Goal: Feedback & Contribution: Leave review/rating

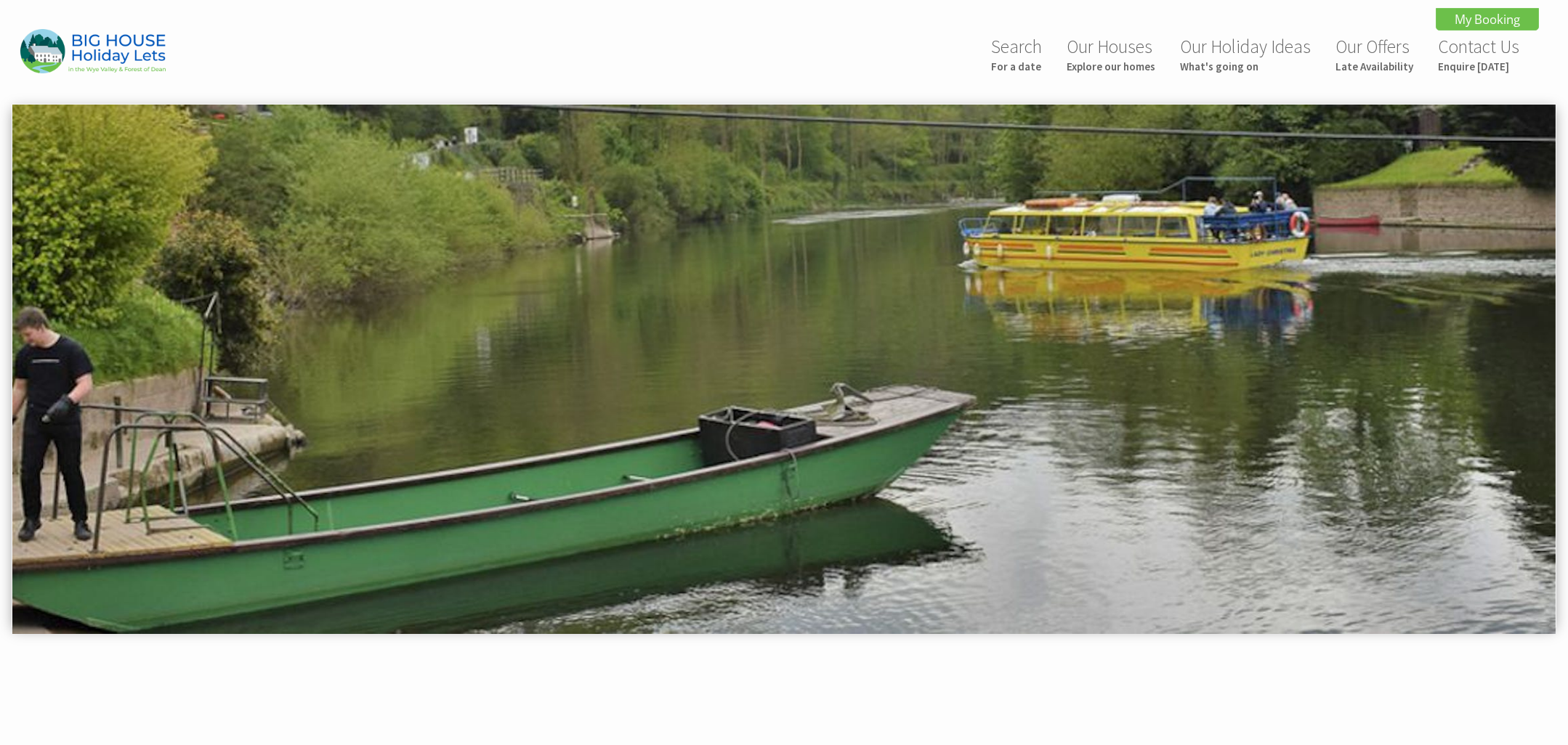
scroll to position [678, 0]
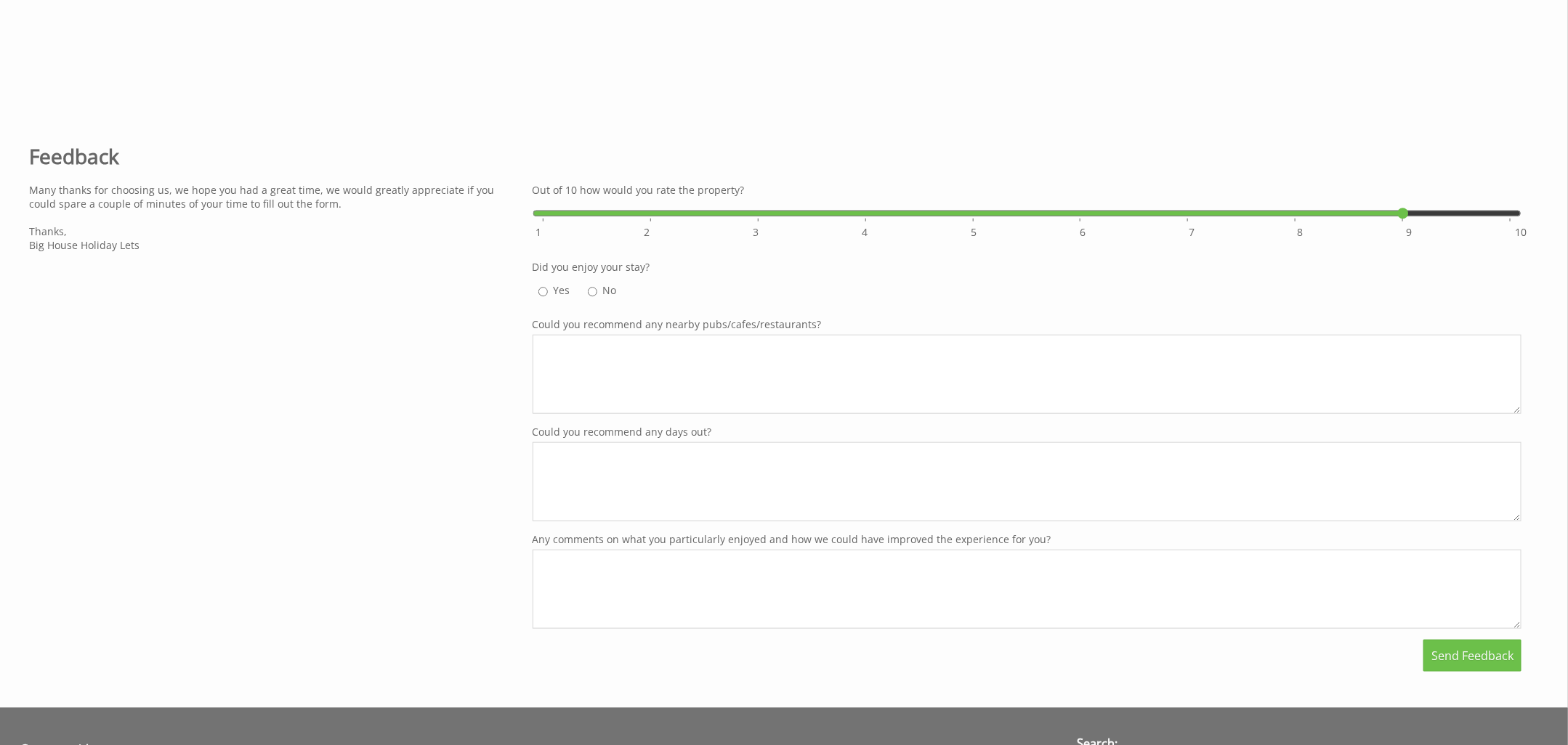
drag, startPoint x: 1510, startPoint y: 215, endPoint x: 1417, endPoint y: 222, distance: 93.3
type input "9"
click at [1417, 222] on input "Out of 10 how would you rate the property?" at bounding box center [1026, 213] width 989 height 26
click at [1410, 217] on input "Out of 10 how would you rate the property?" at bounding box center [1026, 213] width 989 height 26
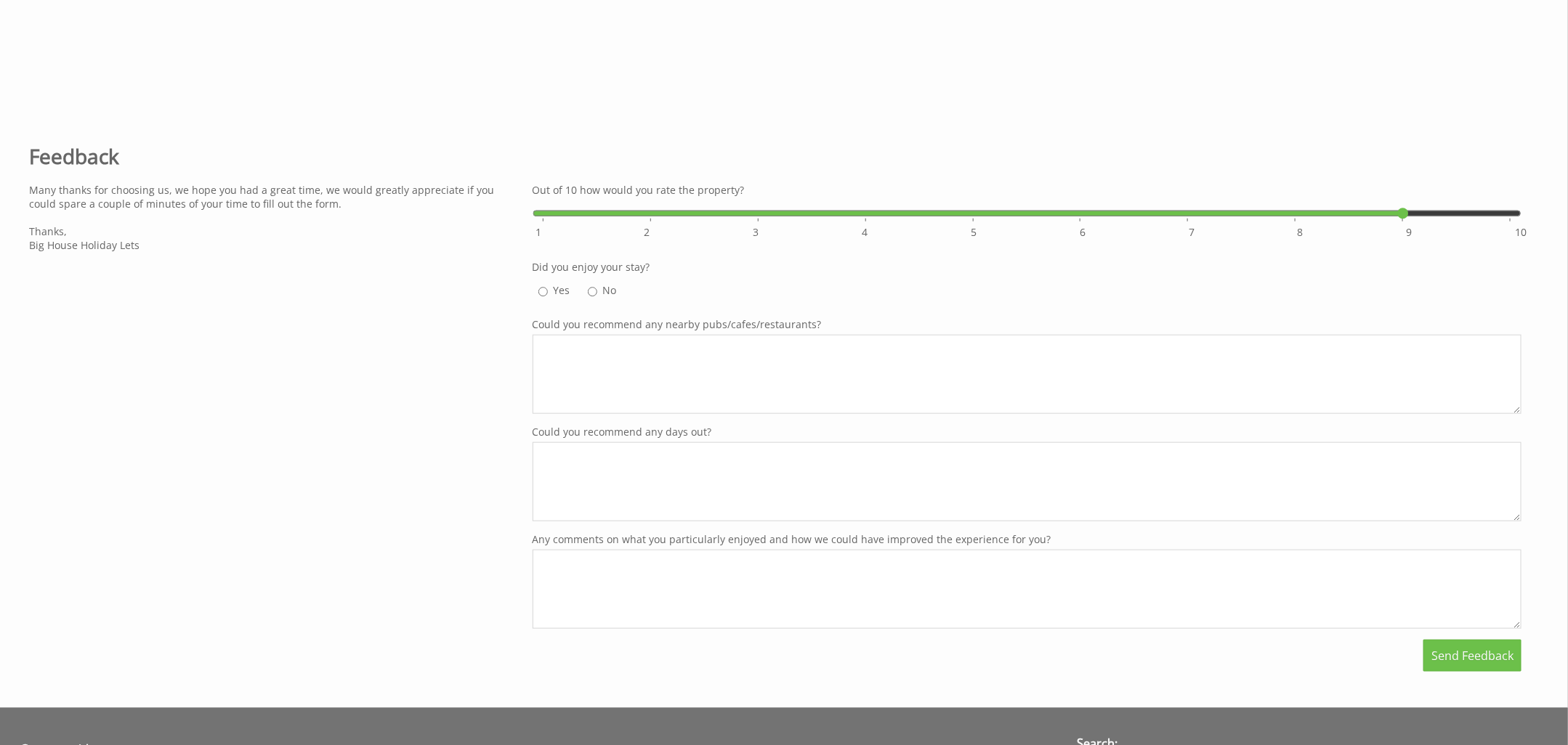
click at [546, 296] on input "Yes" at bounding box center [543, 292] width 10 height 17
radio input "true"
click at [558, 366] on textarea "Could you recommend any nearby pubs/cafes/restaurants?" at bounding box center [1026, 374] width 989 height 79
type textarea "We didn't really visit any!"
click at [550, 468] on textarea "Could you recommend any days out?" at bounding box center [1026, 482] width 989 height 79
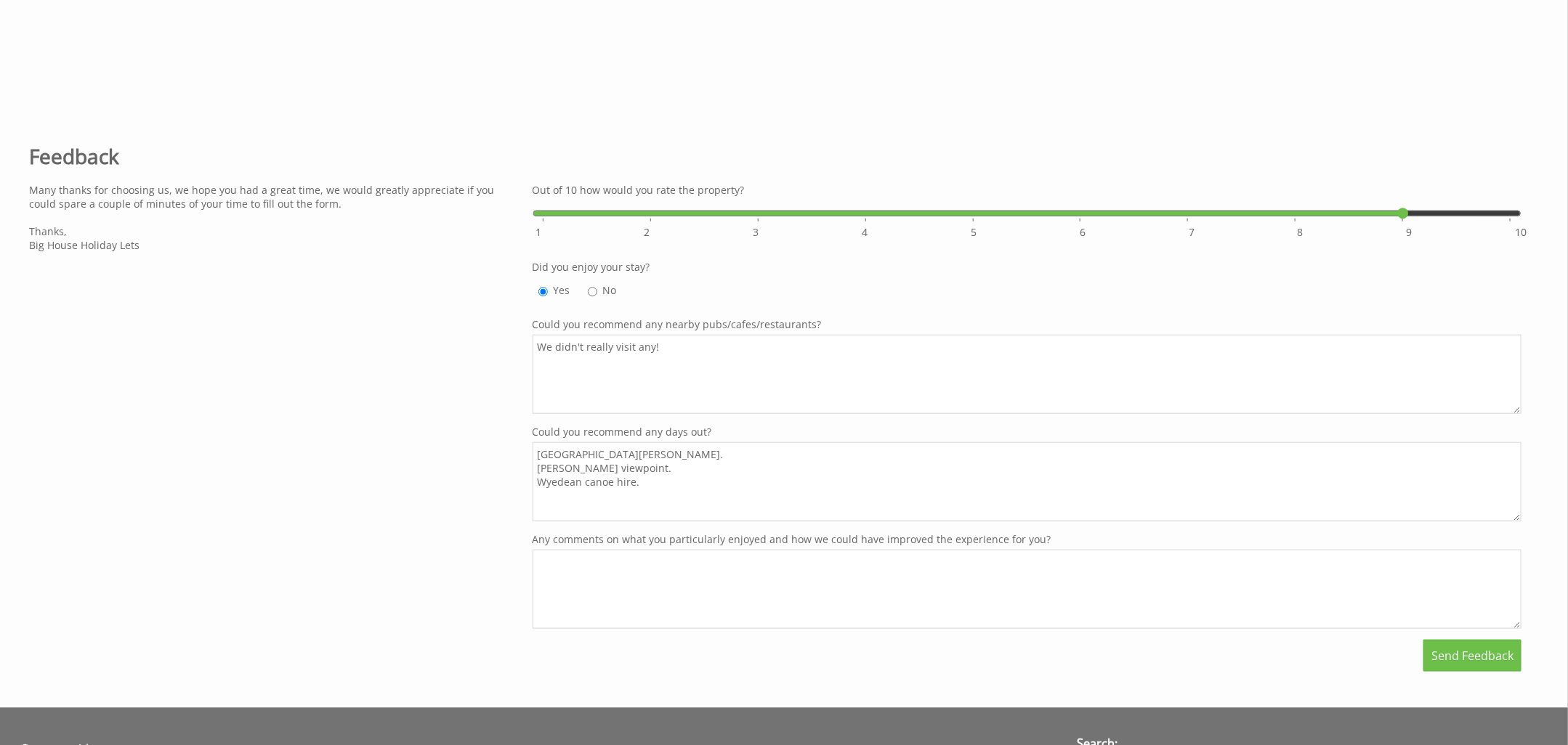
type textarea "[GEOGRAPHIC_DATA][PERSON_NAME]. [PERSON_NAME] viewpoint. Wyedean canoe hire."
click at [547, 578] on textarea "Any comments on what you particularly enjoyed and how we could have improved th…" at bounding box center [1026, 590] width 989 height 79
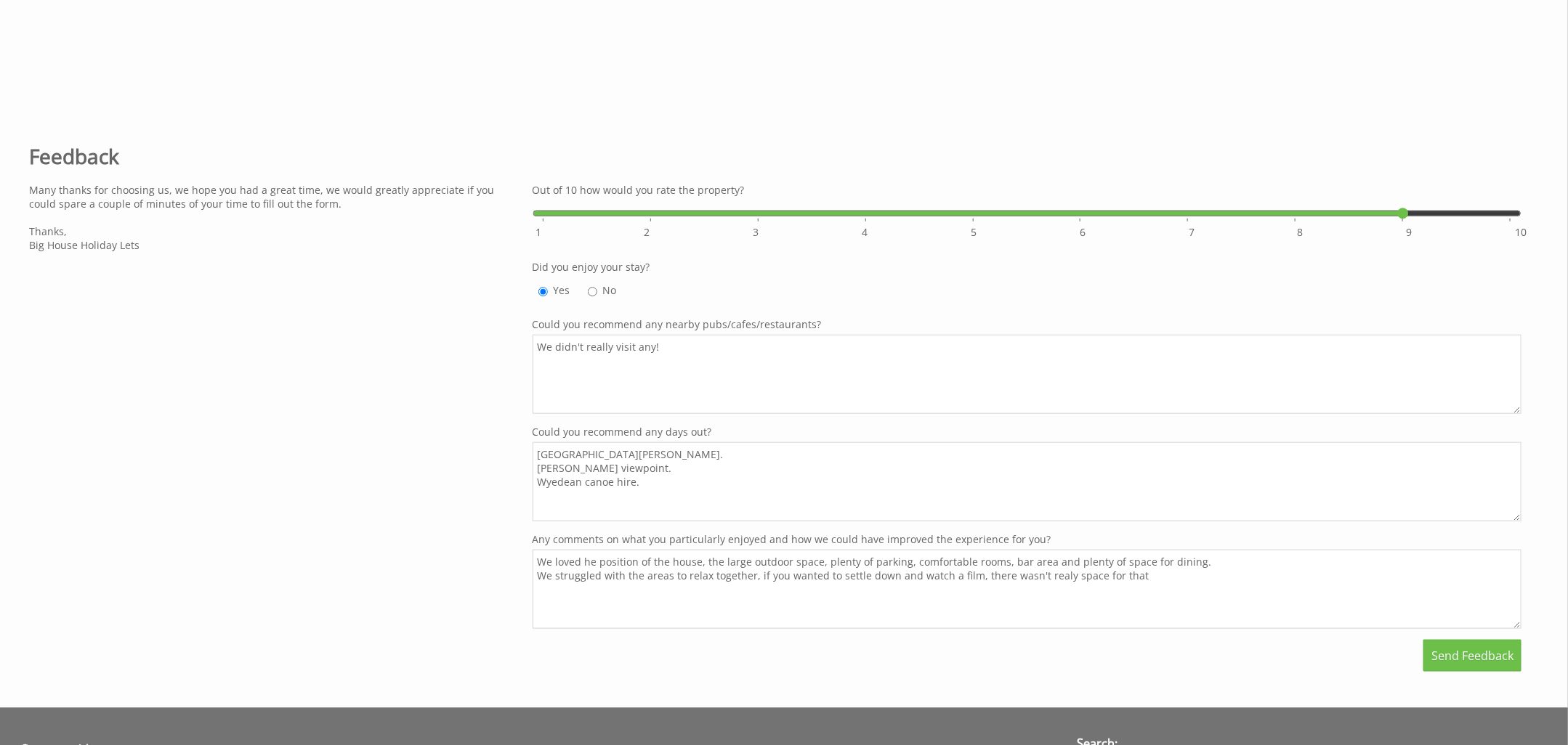
click at [1057, 584] on textarea "We loved he position of the house, the large outdoor space, plenty of parking, …" at bounding box center [1026, 590] width 989 height 79
click at [1136, 586] on textarea "We loved he position of the house, the large outdoor space, plenty of parking, …" at bounding box center [1026, 590] width 989 height 79
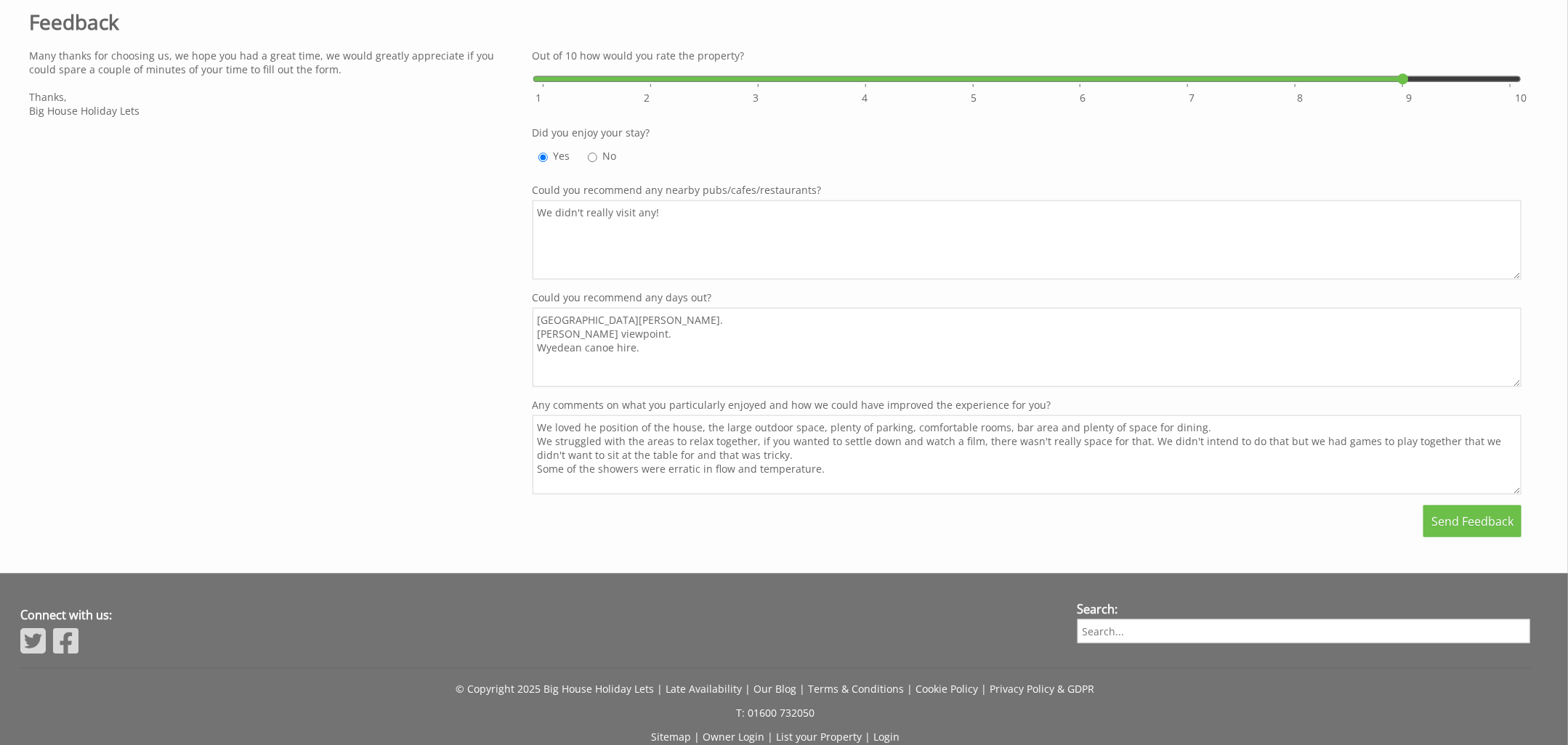
scroll to position [816, 0]
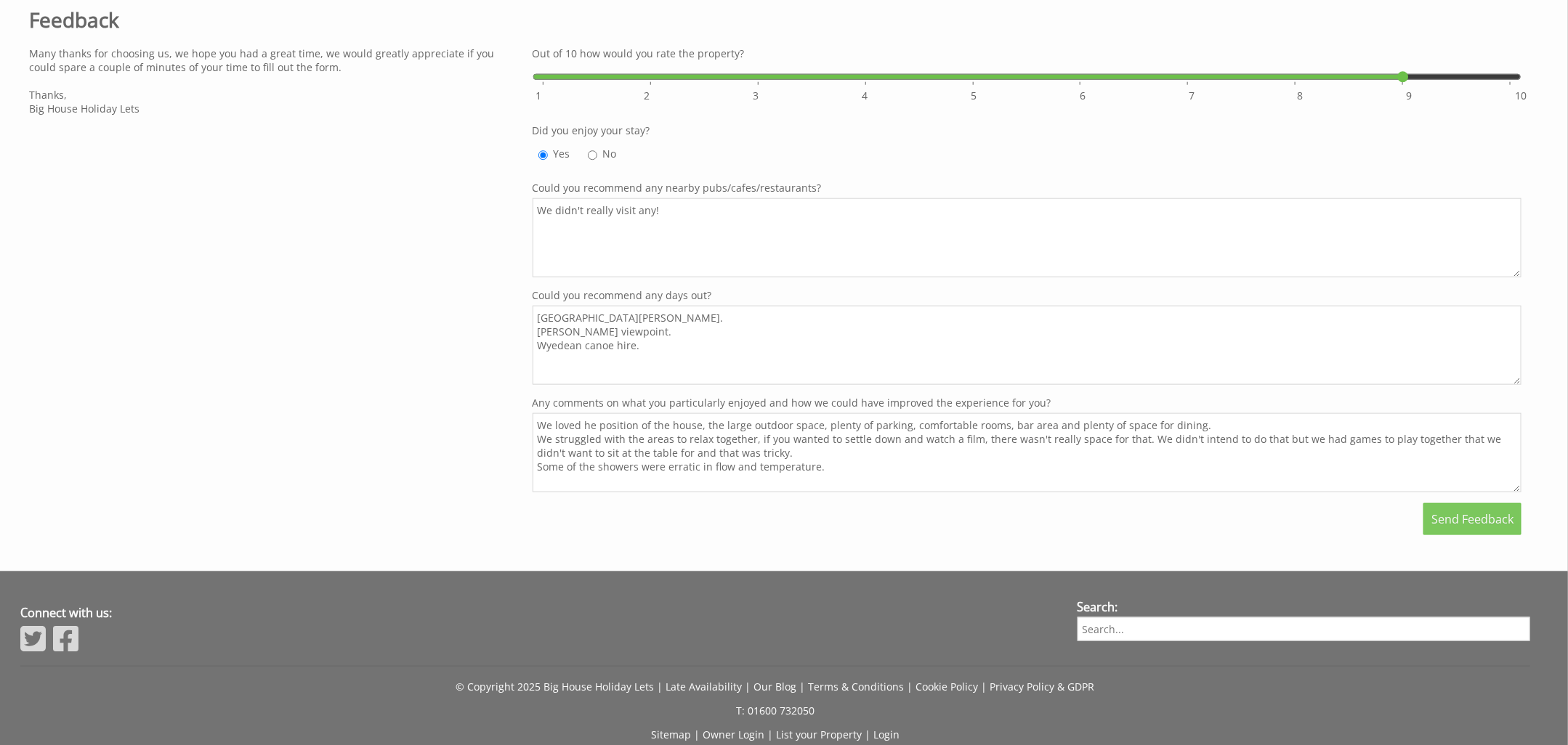
type textarea "We loved he position of the house, the large outdoor space, plenty of parking, …"
click at [1480, 528] on span "Send Feedback" at bounding box center [1472, 519] width 82 height 16
